Goal: Subscribe to service/newsletter

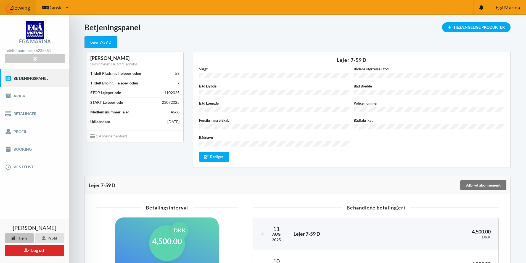
click at [108, 47] on div "Lejer 7-59 D" at bounding box center [100, 42] width 33 height 12
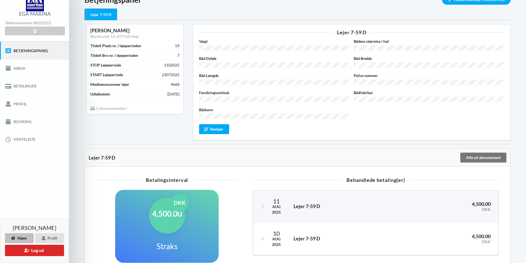
scroll to position [72, 0]
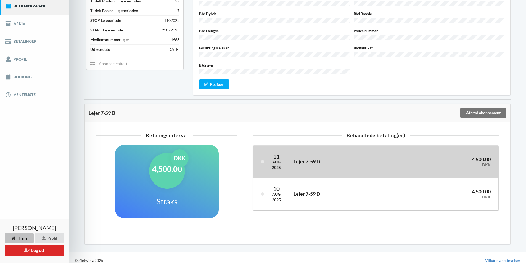
click at [308, 158] on h3 "Lejer 7-59 D" at bounding box center [342, 161] width 98 height 6
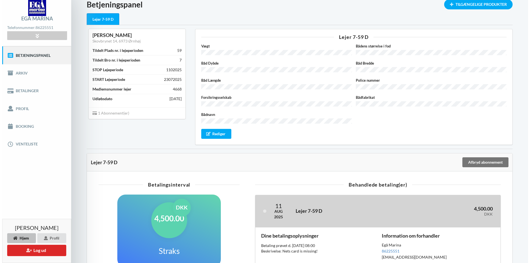
scroll to position [0, 0]
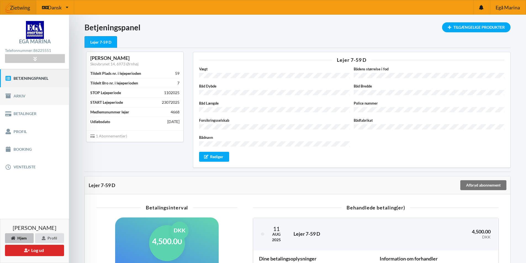
click at [20, 99] on link "Arkiv" at bounding box center [34, 96] width 69 height 18
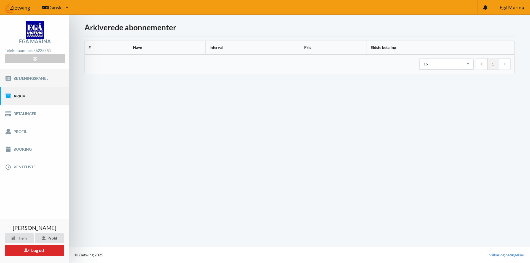
click at [34, 79] on link "Betjeningspanel" at bounding box center [34, 78] width 69 height 18
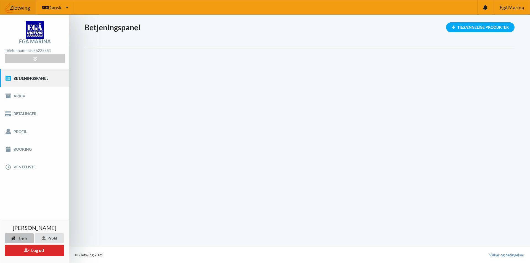
click at [41, 77] on link "Betjeningspanel" at bounding box center [34, 78] width 69 height 18
drag, startPoint x: 111, startPoint y: 145, endPoint x: 118, endPoint y: 74, distance: 71.7
click at [113, 143] on div "Indlæser... Tilgængelige Produkter Betjeningspanel" at bounding box center [299, 131] width 461 height 232
click at [35, 78] on link "Betjeningspanel" at bounding box center [34, 78] width 69 height 18
click at [22, 131] on link "Profil" at bounding box center [34, 131] width 69 height 18
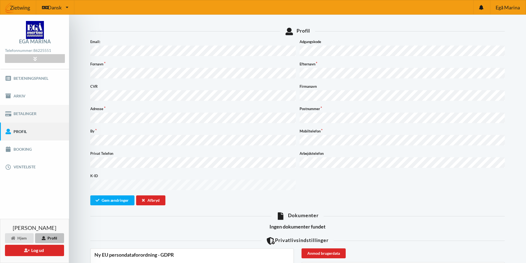
click at [22, 114] on link "Betalinger" at bounding box center [34, 114] width 69 height 18
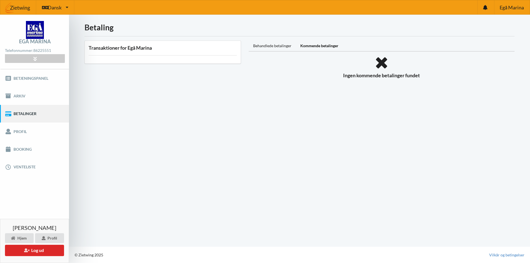
click at [321, 44] on div "Kommende betalinger" at bounding box center [319, 46] width 47 height 11
click at [21, 78] on link "Betjeningspanel" at bounding box center [34, 78] width 69 height 18
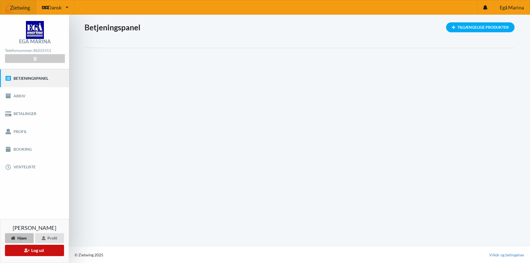
click at [34, 253] on button "Log ud" at bounding box center [34, 250] width 59 height 11
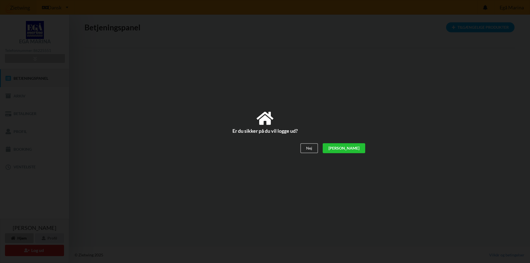
click at [362, 146] on div "[PERSON_NAME]" at bounding box center [343, 148] width 42 height 10
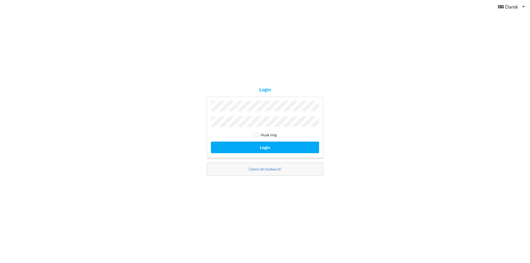
click at [211, 142] on button "Login" at bounding box center [265, 147] width 108 height 11
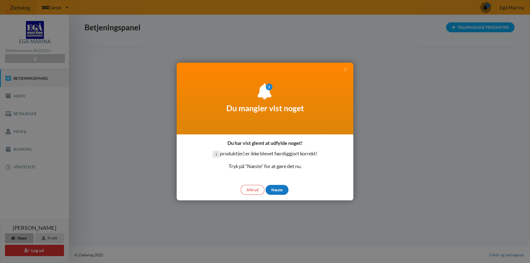
click at [271, 186] on div "Næste" at bounding box center [276, 190] width 23 height 10
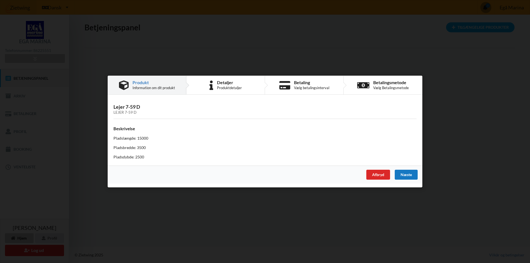
click at [408, 170] on div "Næste" at bounding box center [405, 175] width 23 height 10
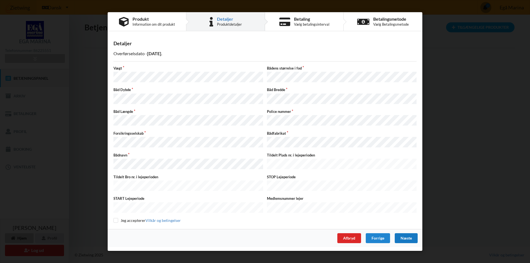
click at [411, 234] on div "Næste" at bounding box center [405, 238] width 23 height 10
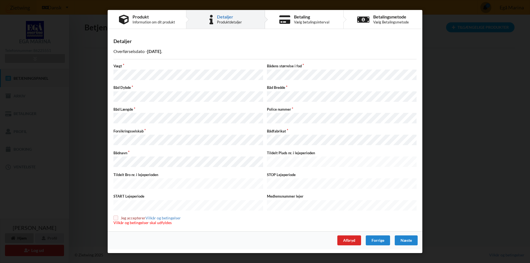
click at [116, 215] on input "checkbox" at bounding box center [115, 217] width 5 height 5
checkbox input "true"
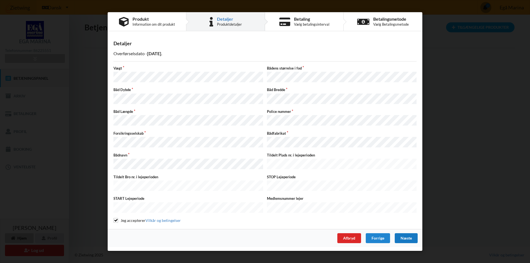
click at [414, 233] on div "Næste" at bounding box center [405, 238] width 23 height 10
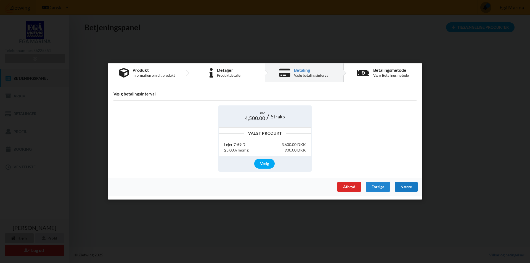
click at [410, 188] on div "Næste" at bounding box center [405, 187] width 23 height 10
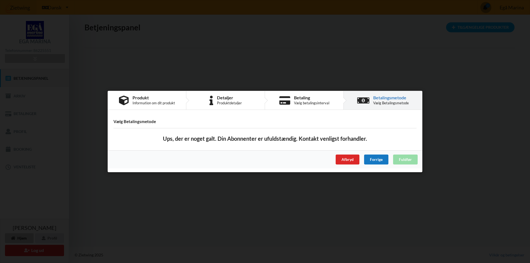
click at [379, 160] on div "Forrige" at bounding box center [376, 159] width 24 height 10
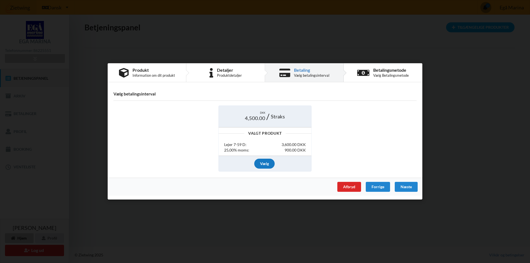
click at [264, 164] on div "Vælg" at bounding box center [264, 164] width 20 height 10
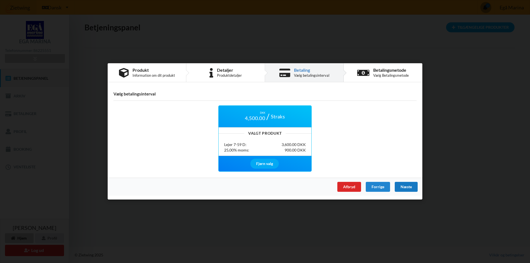
click at [406, 186] on div "Næste" at bounding box center [405, 187] width 23 height 10
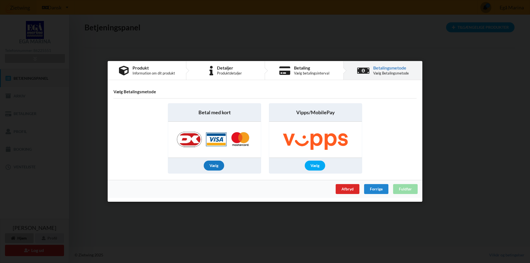
click at [217, 168] on div "Vælg" at bounding box center [214, 166] width 20 height 10
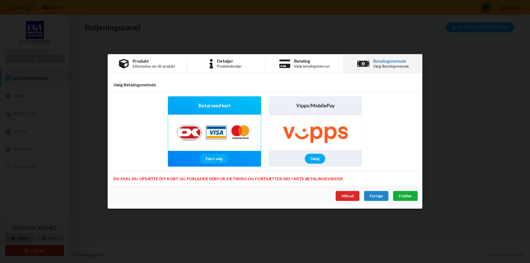
click at [407, 194] on span "Fuldfør" at bounding box center [405, 196] width 13 height 5
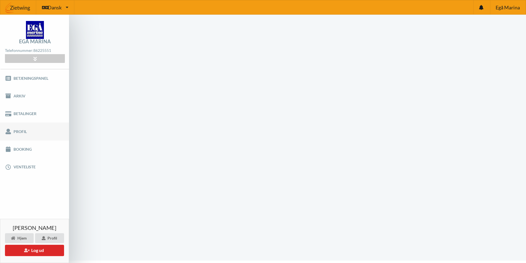
click at [15, 130] on link "Profil" at bounding box center [34, 131] width 69 height 18
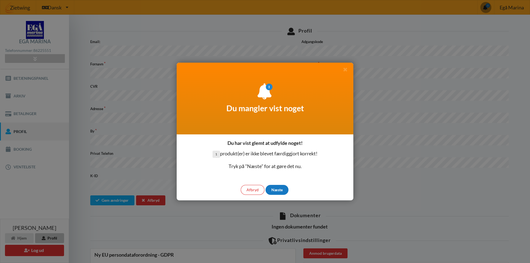
click at [278, 191] on div "Næste" at bounding box center [276, 190] width 23 height 10
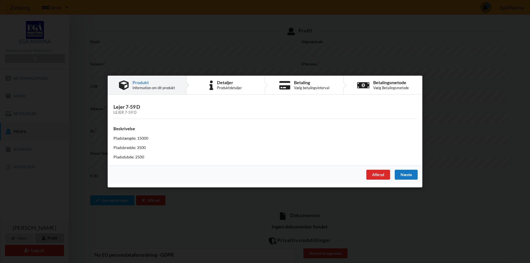
click at [407, 176] on div "Næste" at bounding box center [405, 175] width 23 height 10
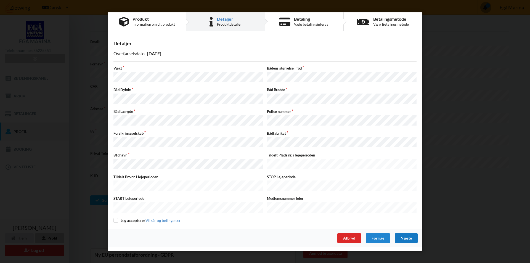
click at [415, 233] on div "Næste" at bounding box center [405, 238] width 23 height 10
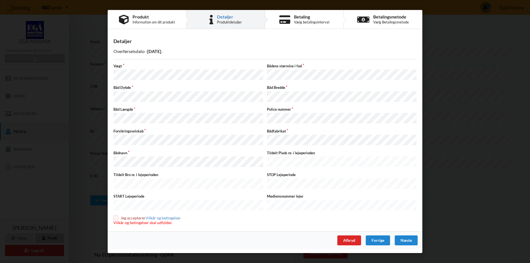
click at [118, 215] on input "checkbox" at bounding box center [115, 217] width 5 height 5
checkbox input "true"
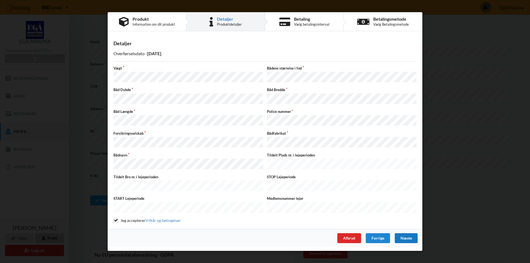
click at [404, 233] on div "Næste" at bounding box center [405, 238] width 23 height 10
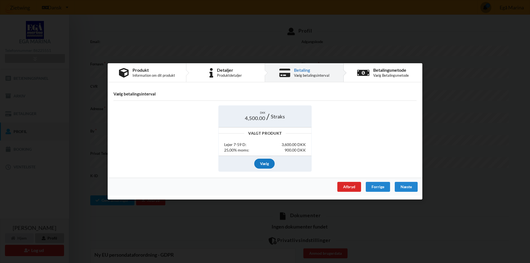
click at [257, 162] on div "Vælg" at bounding box center [264, 164] width 20 height 10
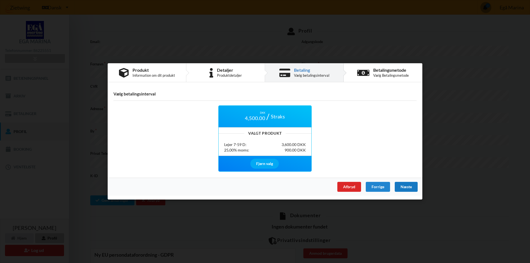
click at [409, 188] on div "Næste" at bounding box center [405, 187] width 23 height 10
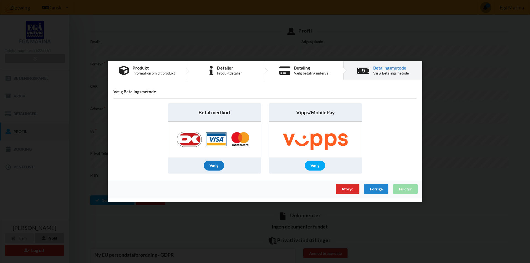
click at [212, 164] on div "Vælg" at bounding box center [214, 166] width 20 height 10
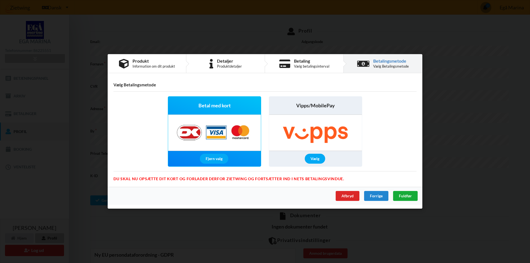
click at [405, 196] on span "Fuldfør" at bounding box center [405, 196] width 13 height 5
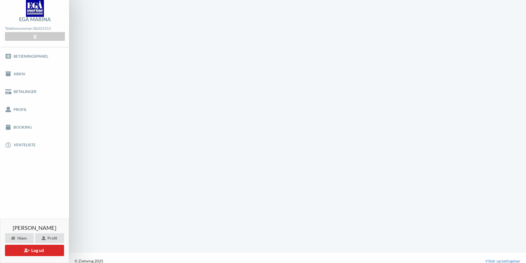
scroll to position [0, 0]
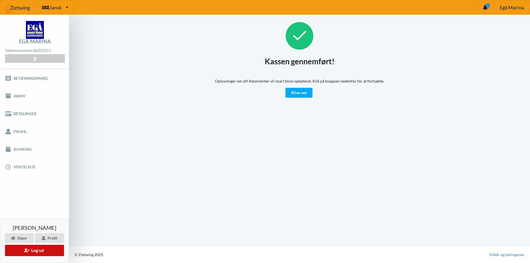
click at [41, 251] on button "Log ud" at bounding box center [34, 250] width 59 height 11
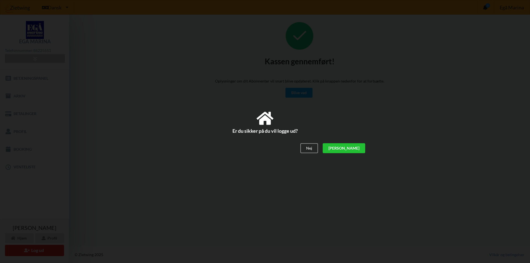
click at [354, 149] on div "[PERSON_NAME]" at bounding box center [343, 148] width 42 height 10
